Goal: Find specific page/section: Find specific page/section

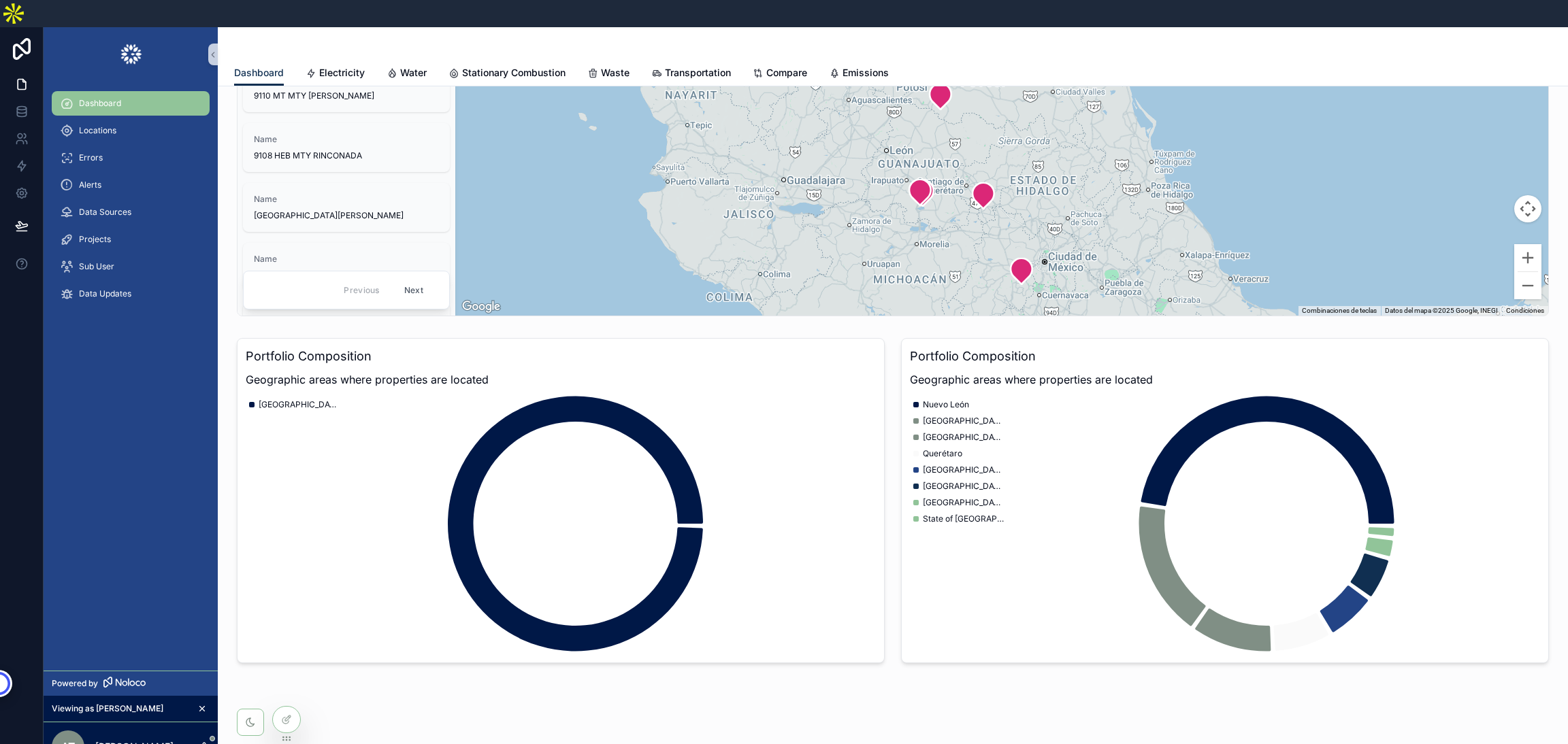
scroll to position [565, 0]
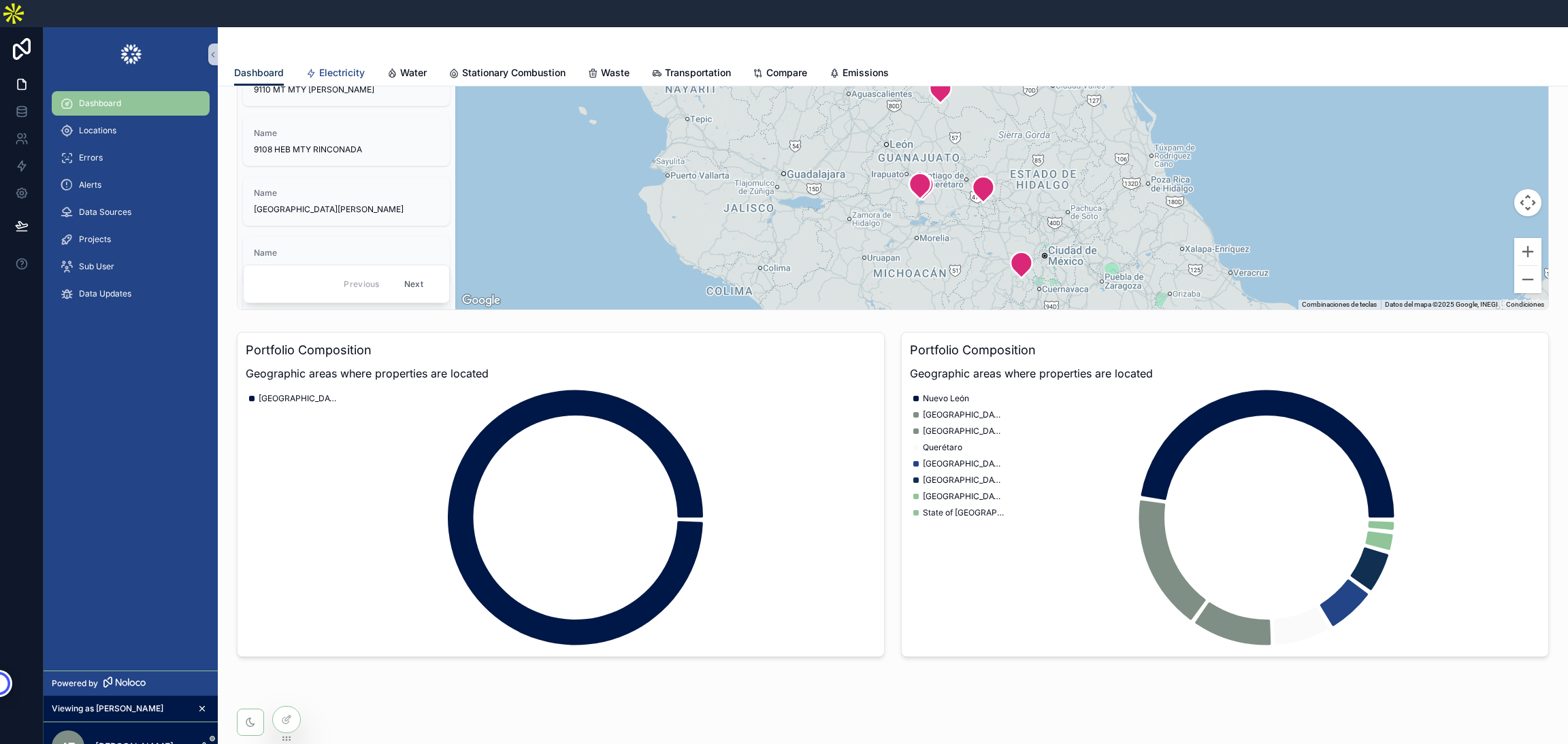
click at [328, 66] on span "Electricity" at bounding box center [342, 72] width 45 height 13
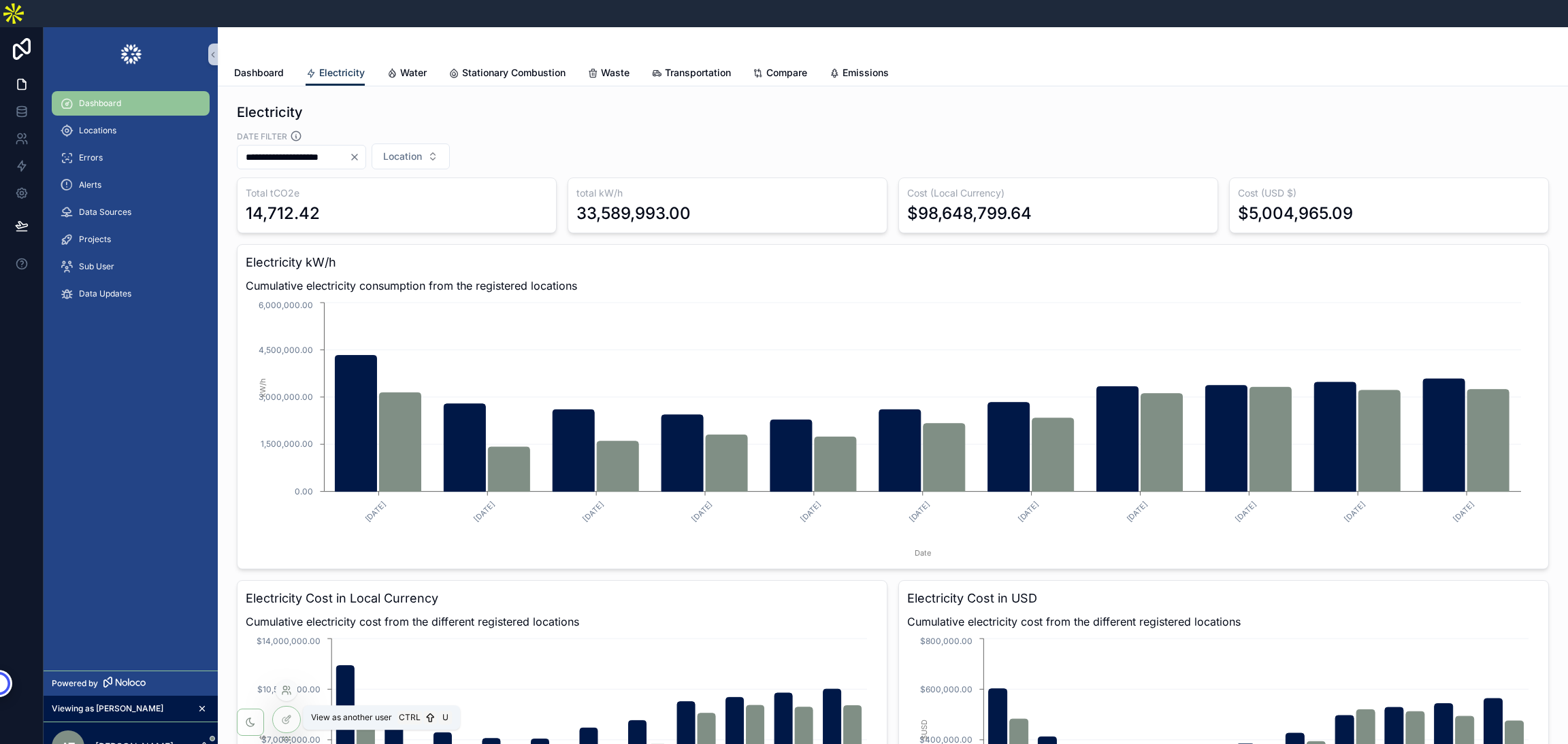
click at [287, 686] on icon at bounding box center [287, 691] width 11 height 11
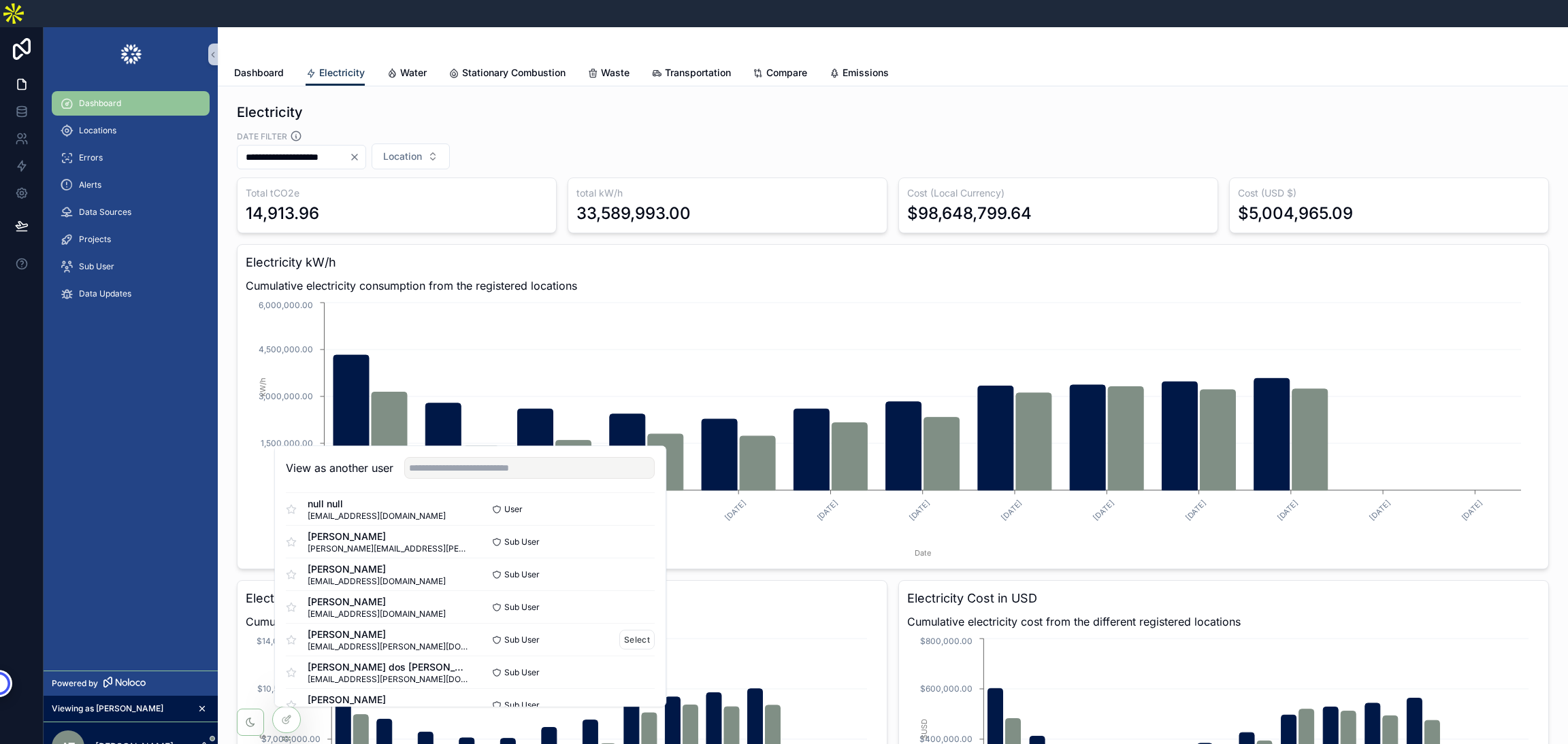
scroll to position [950, 0]
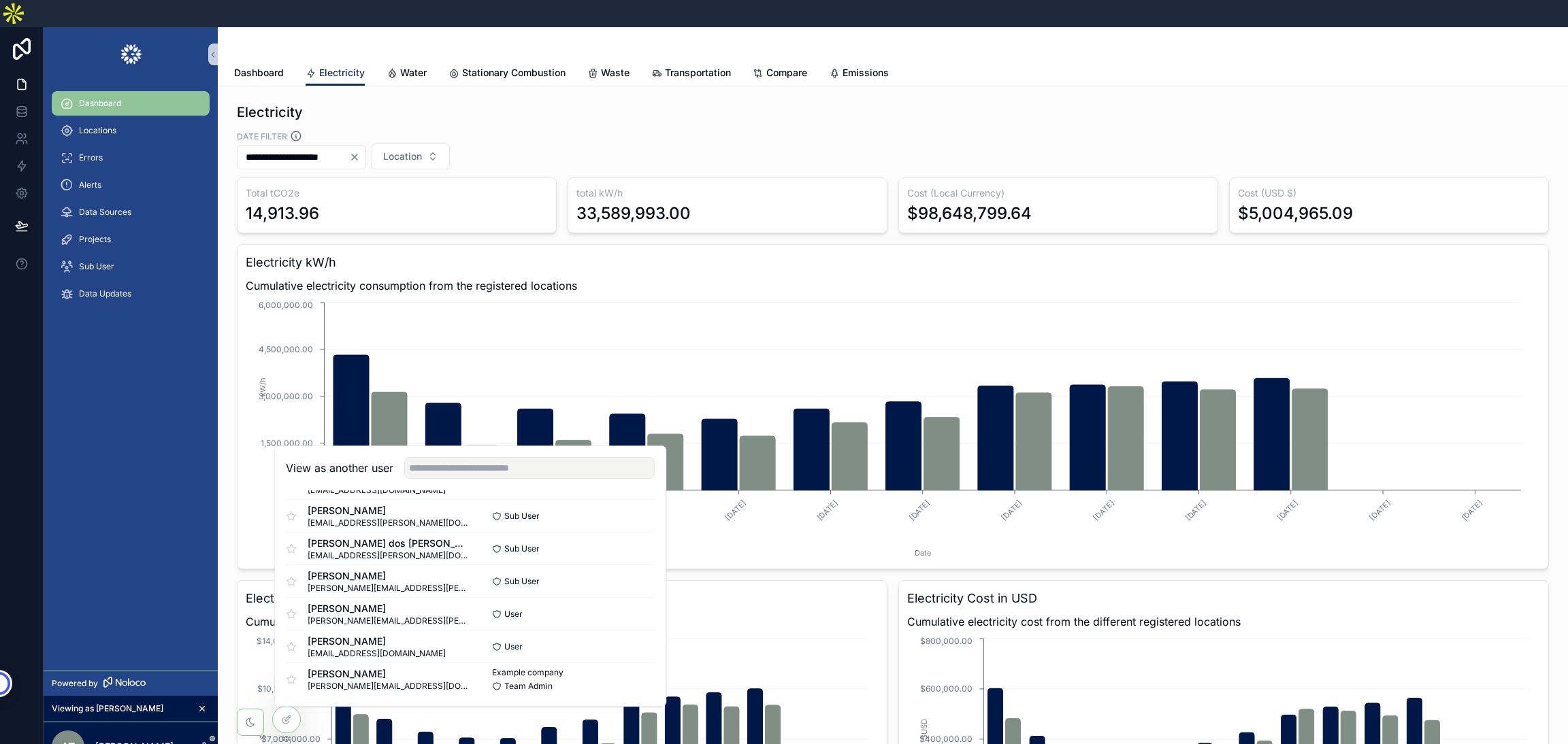
click at [136, 556] on div "Dashboard Locations Errors Alerts Data Sources Projects Sub User Data Updates" at bounding box center [131, 376] width 174 height 589
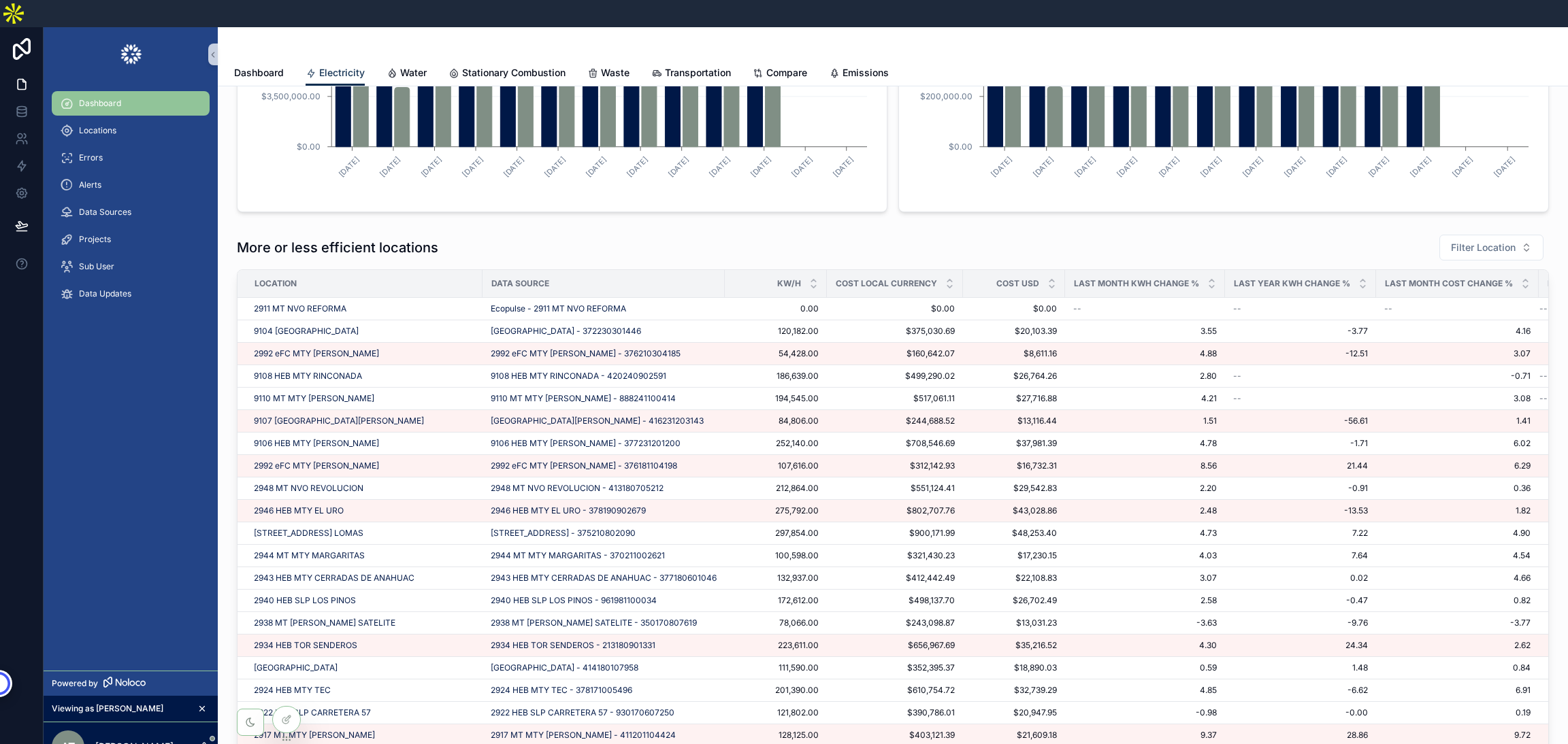
scroll to position [0, 0]
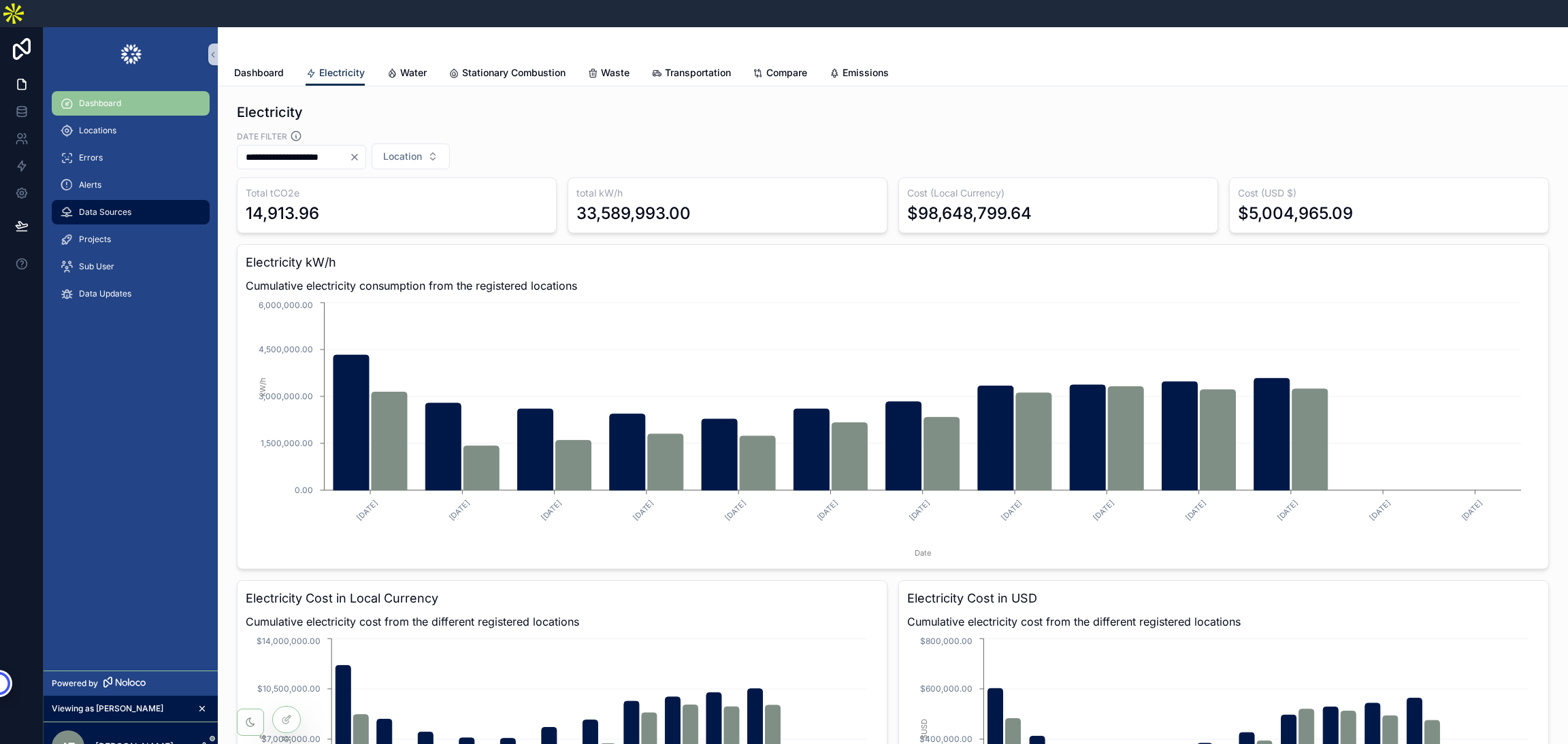
click at [98, 207] on span "Data Sources" at bounding box center [105, 213] width 52 height 11
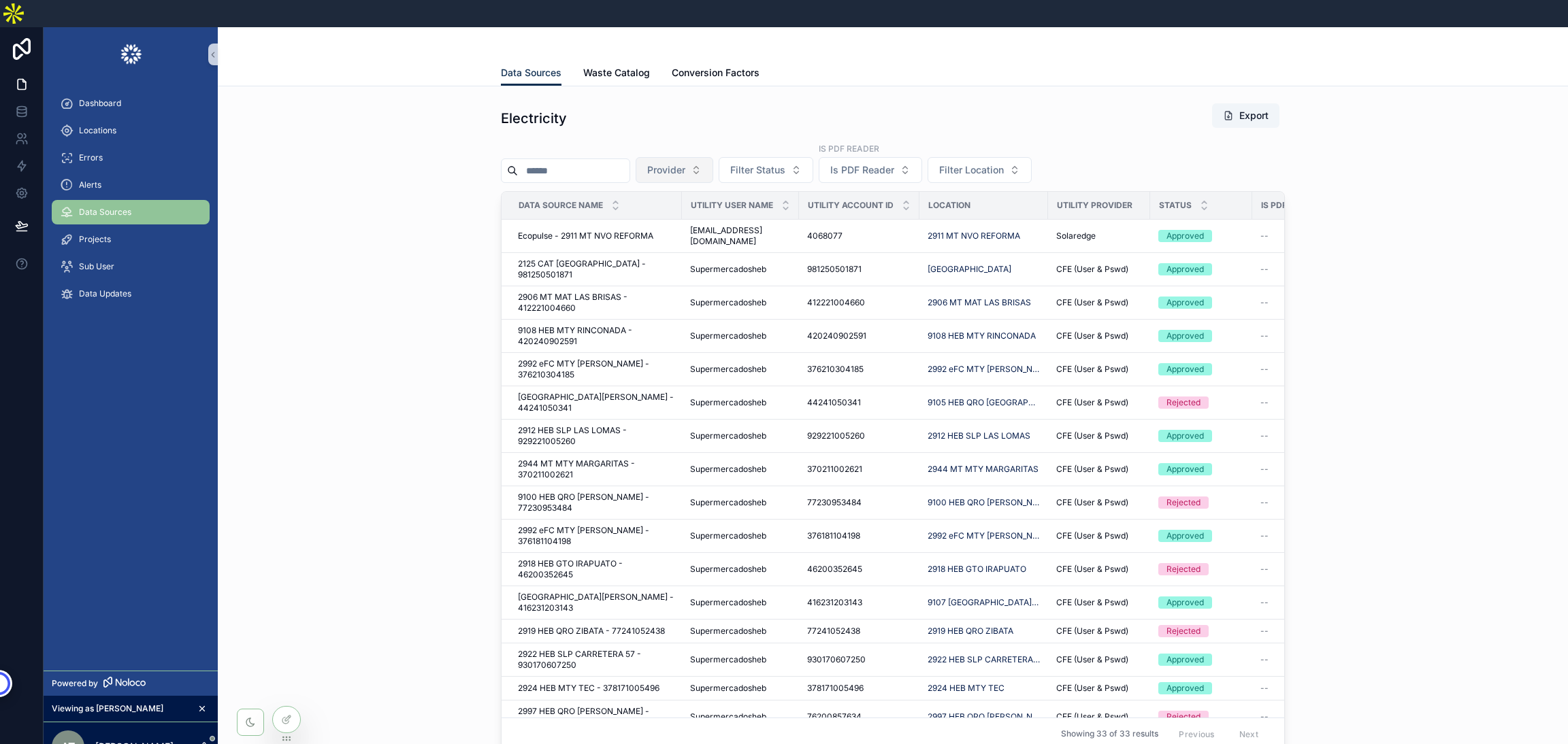
click at [707, 157] on button "Provider" at bounding box center [674, 170] width 77 height 26
type input "***"
click at [655, 198] on span "Solaredge" at bounding box center [643, 198] width 45 height 13
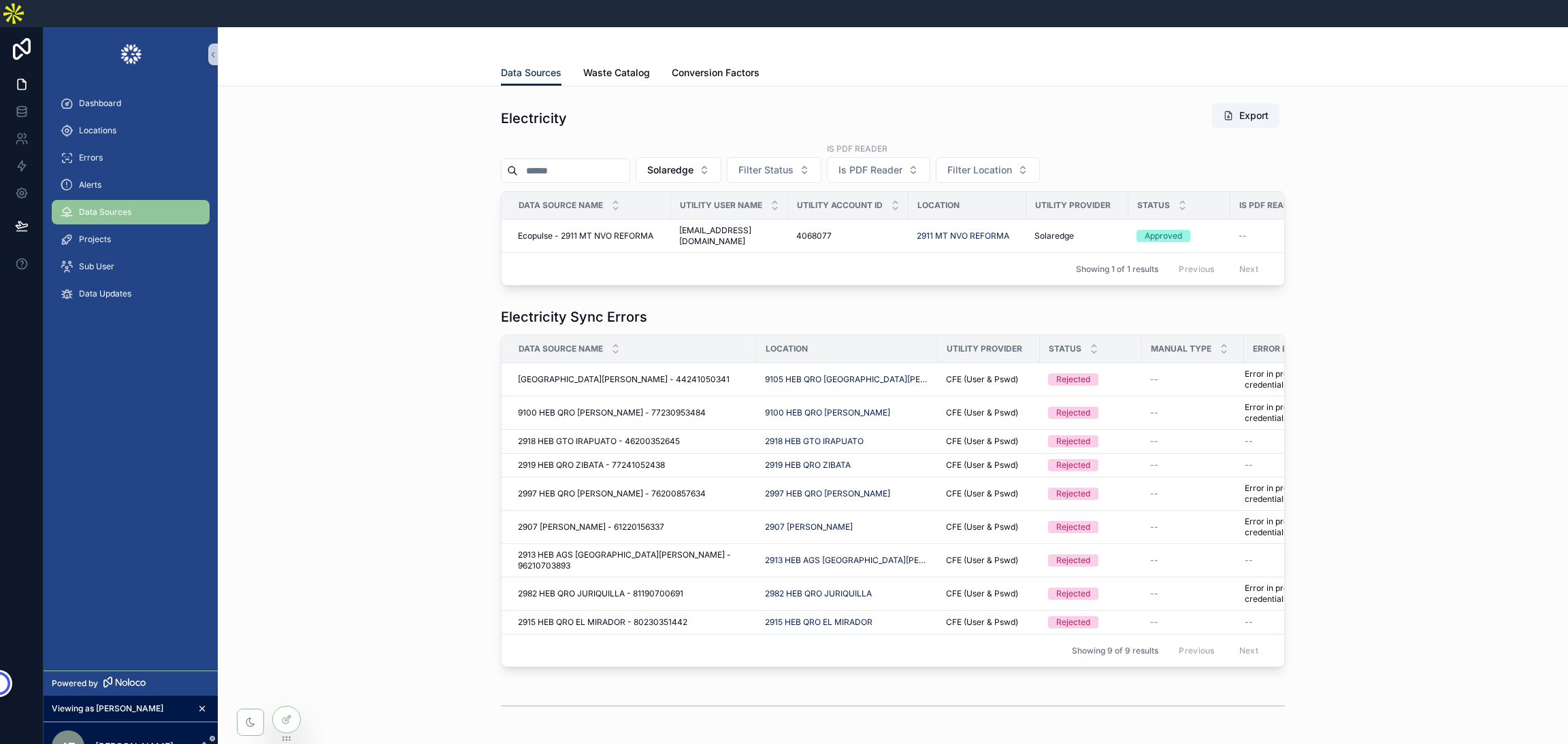
click at [655, 231] on div "Ecopulse - 2911 MT NVO REFORMA Ecopulse - 2911 MT NVO REFORMA" at bounding box center [590, 236] width 145 height 11
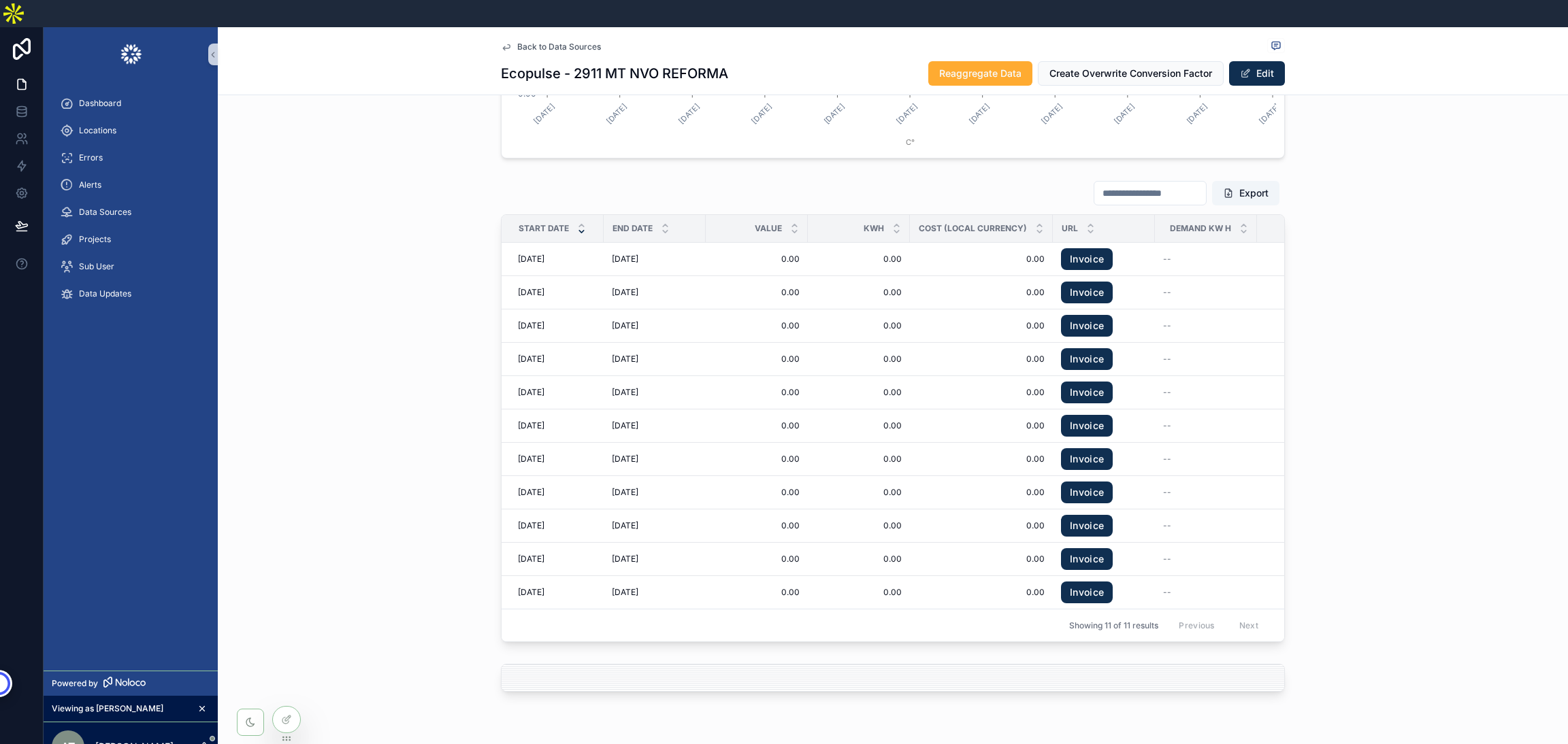
scroll to position [1612, 0]
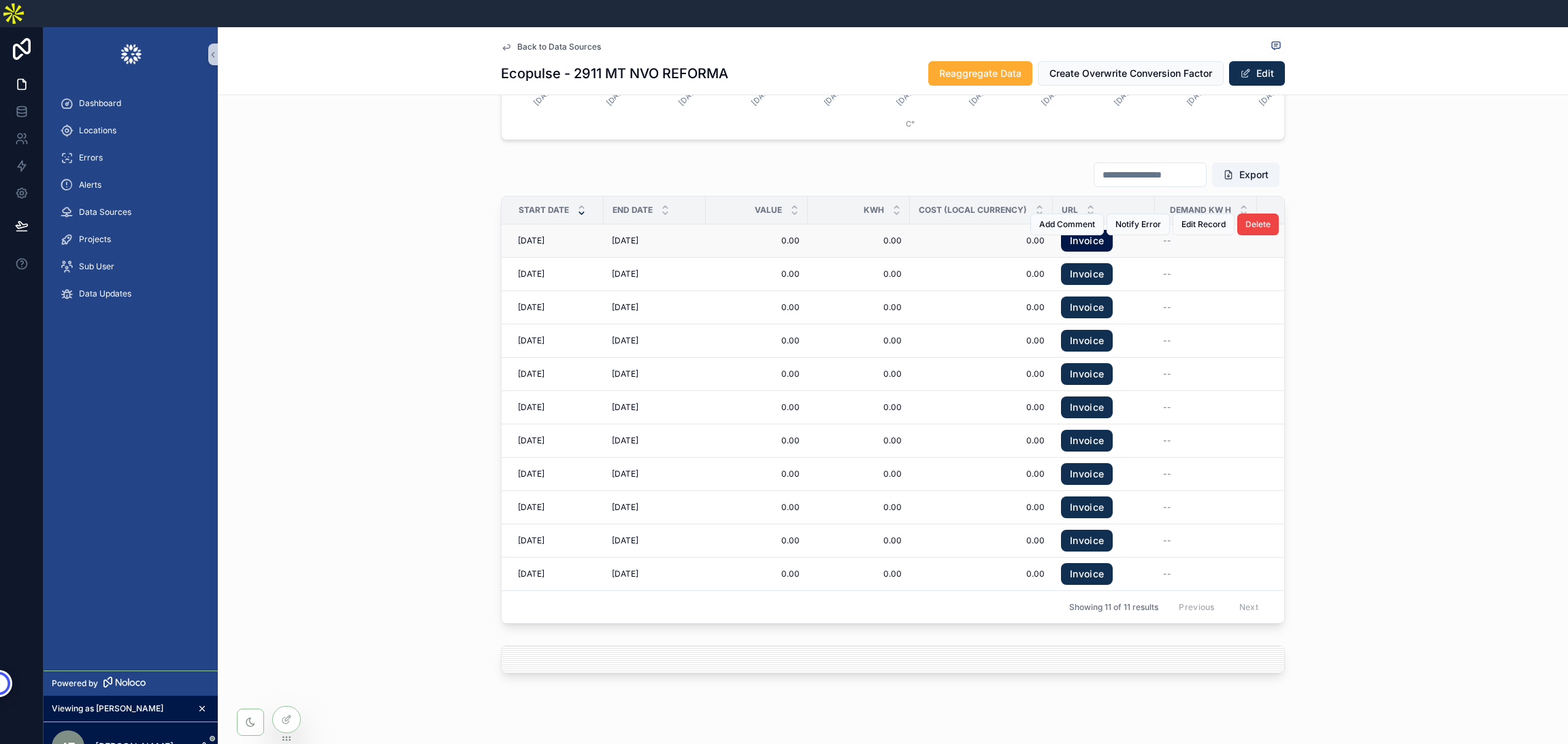
click at [1081, 230] on link "Invoice" at bounding box center [1087, 241] width 52 height 22
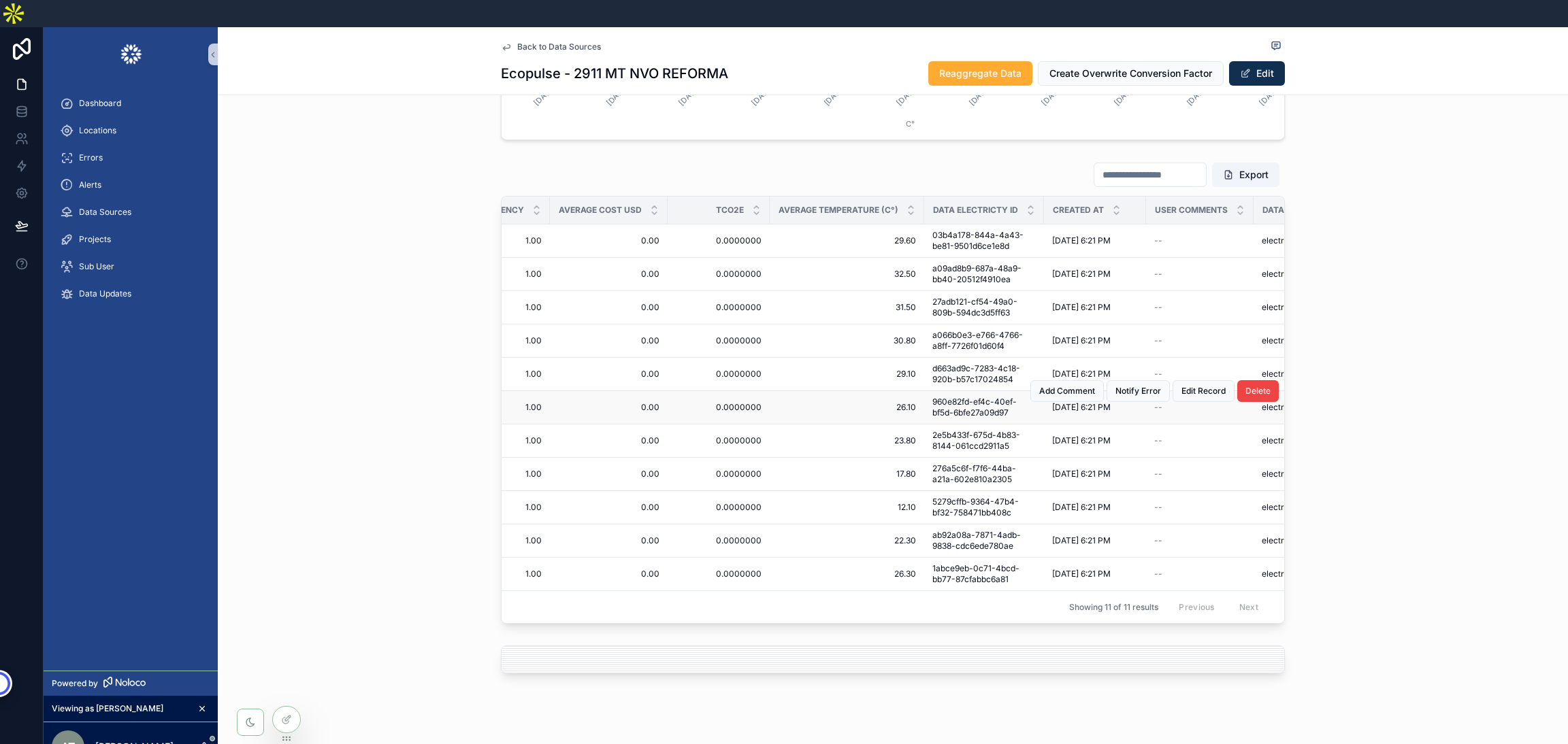
scroll to position [0, 1541]
